Goal: Task Accomplishment & Management: Use online tool/utility

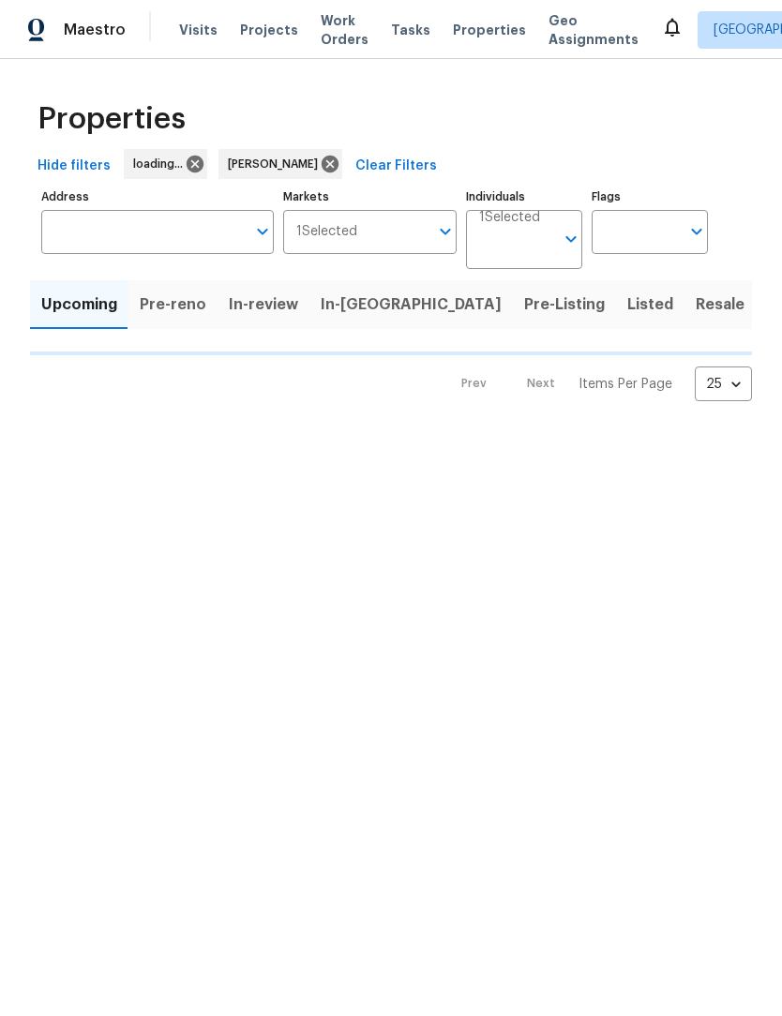
scroll to position [1, 0]
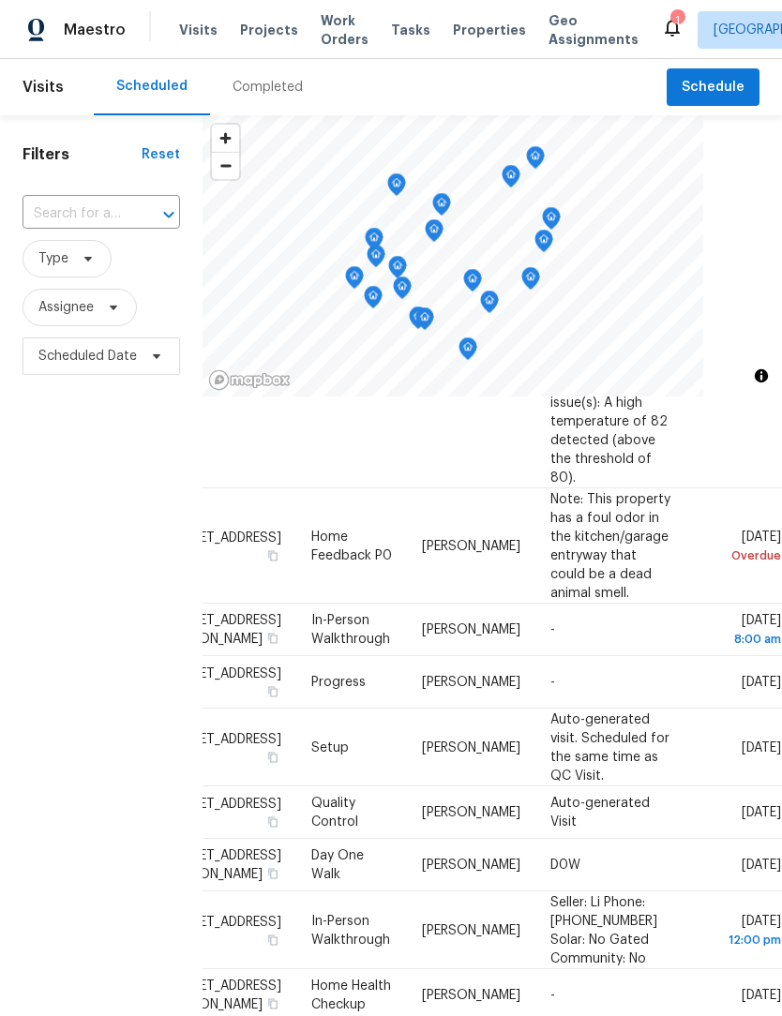
scroll to position [477, 163]
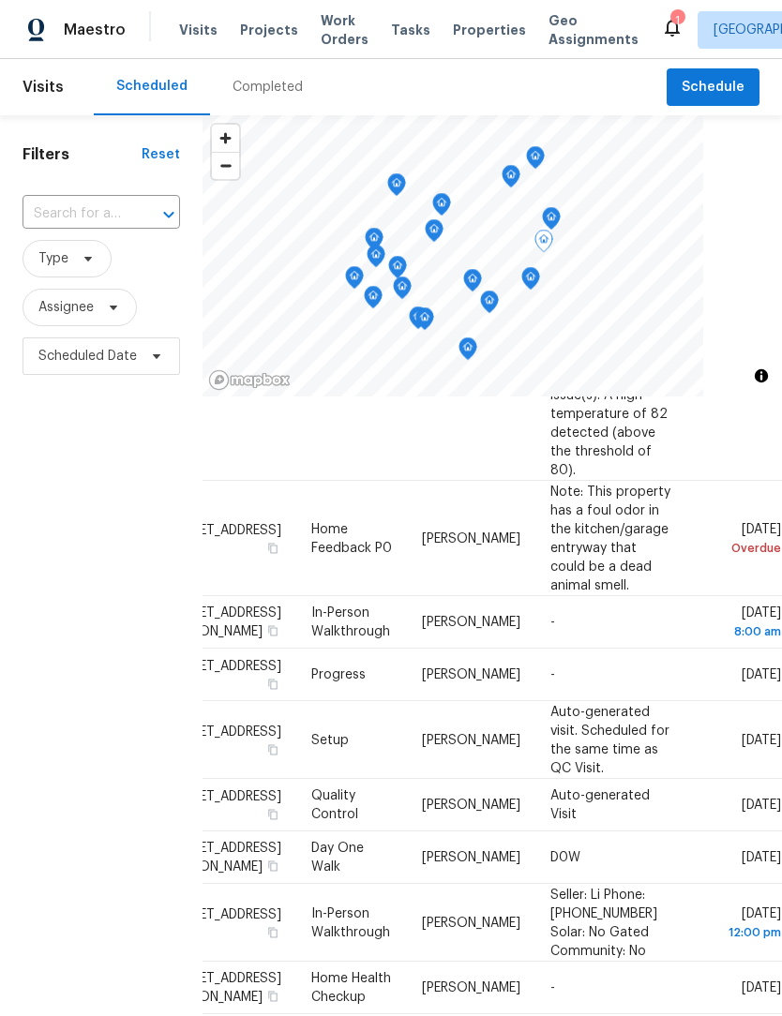
click at [0, 0] on icon at bounding box center [0, 0] width 0 height 0
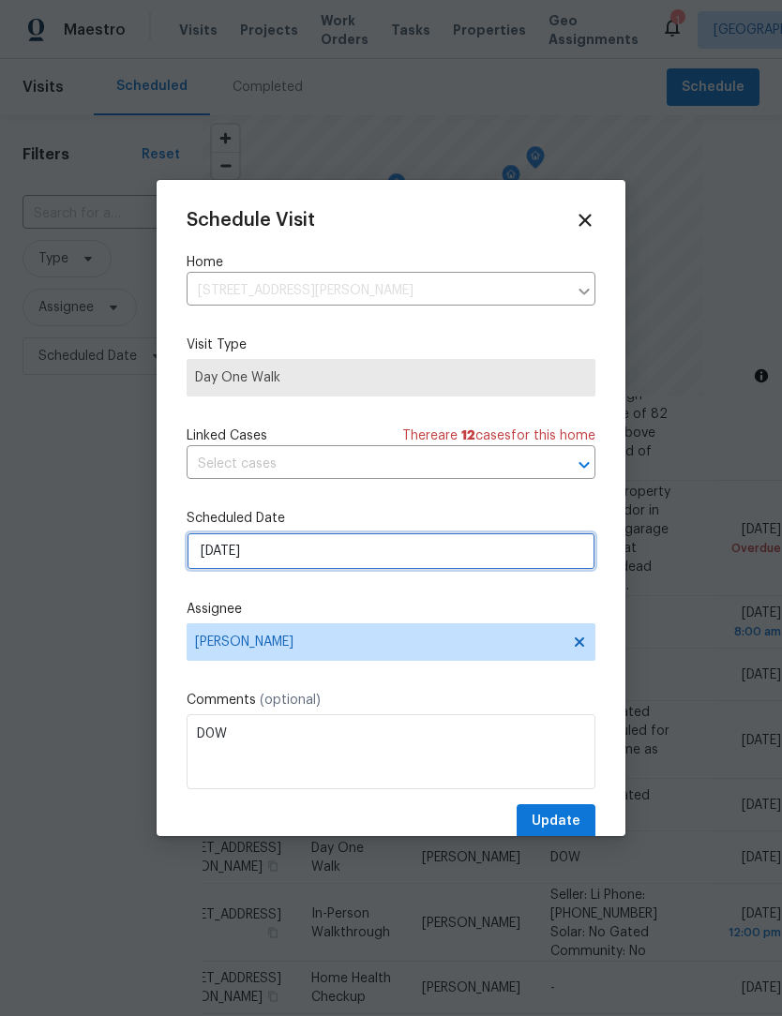
click at [217, 559] on input "10/6/2025" at bounding box center [391, 550] width 409 height 37
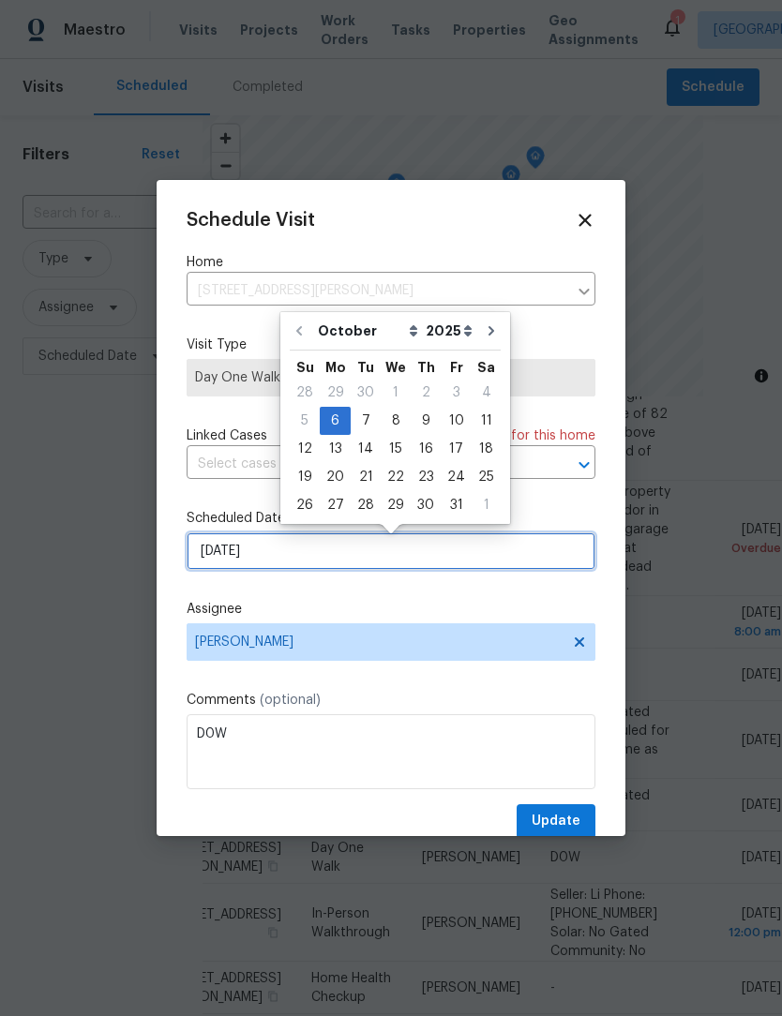
scroll to position [0, 0]
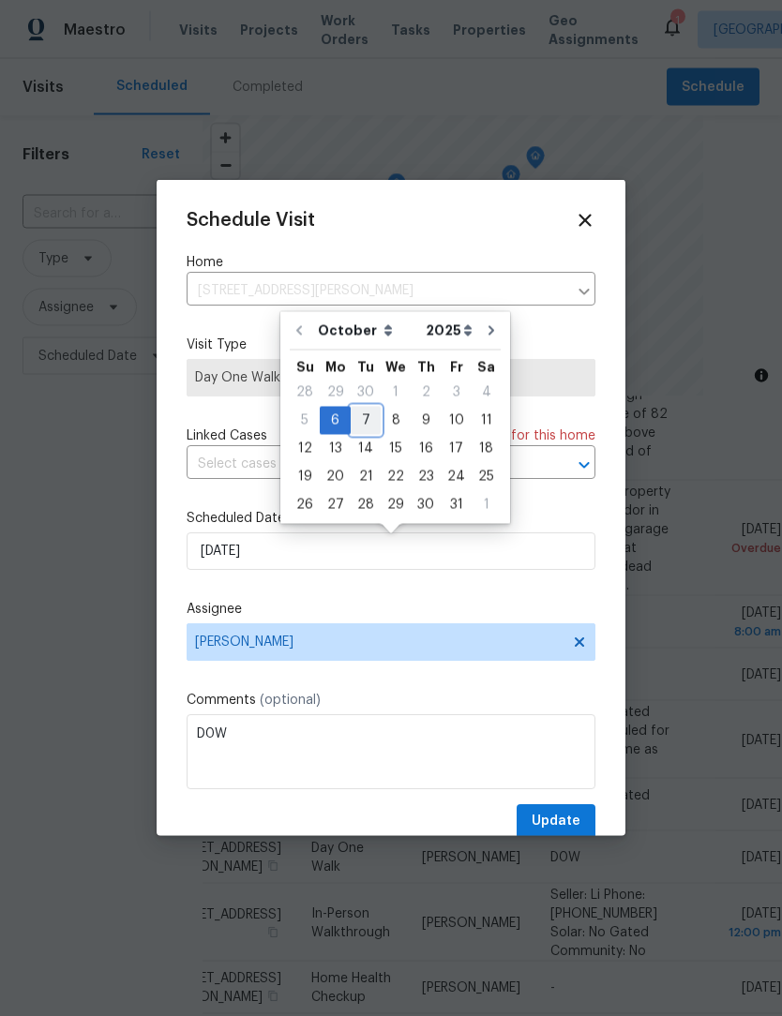
click at [364, 427] on div "7" at bounding box center [366, 421] width 30 height 26
type input "10/7/2025"
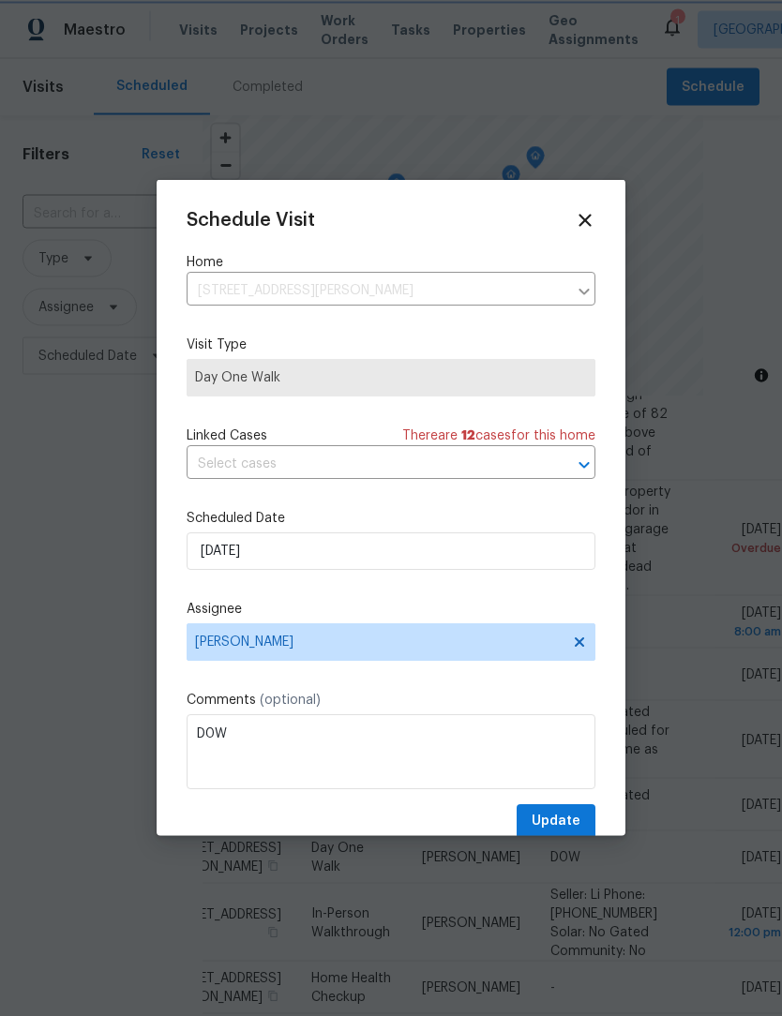
scroll to position [1, 0]
click at [568, 817] on span "Update" at bounding box center [556, 821] width 49 height 23
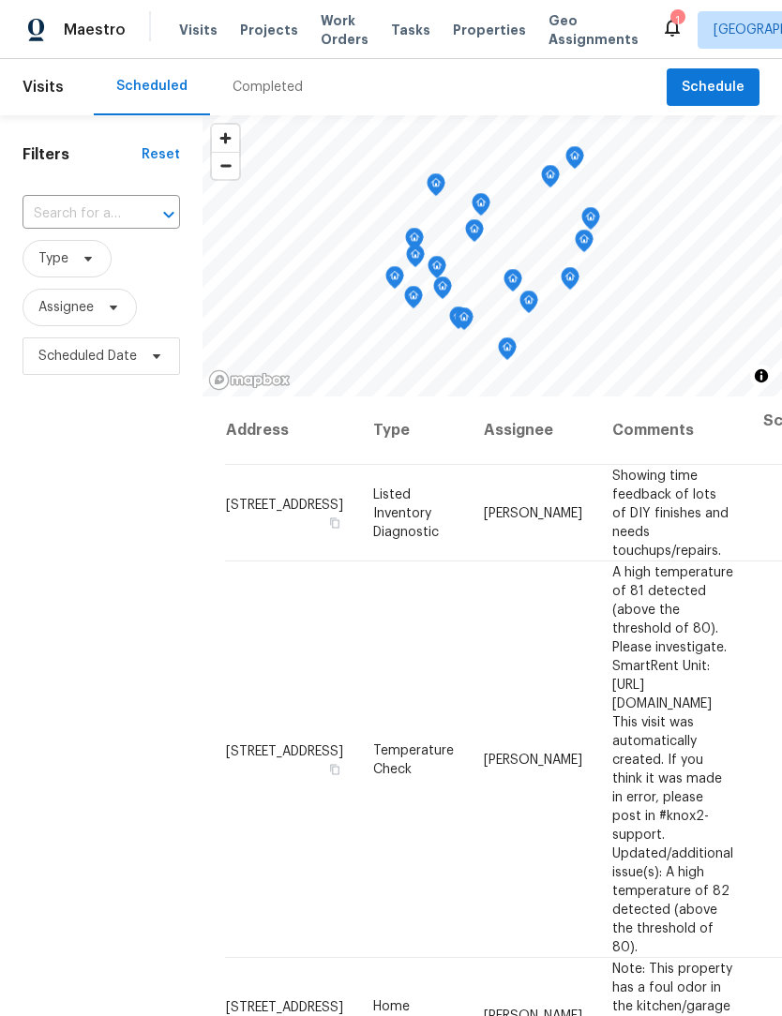
scroll to position [0, 0]
